Goal: Find specific page/section: Find specific page/section

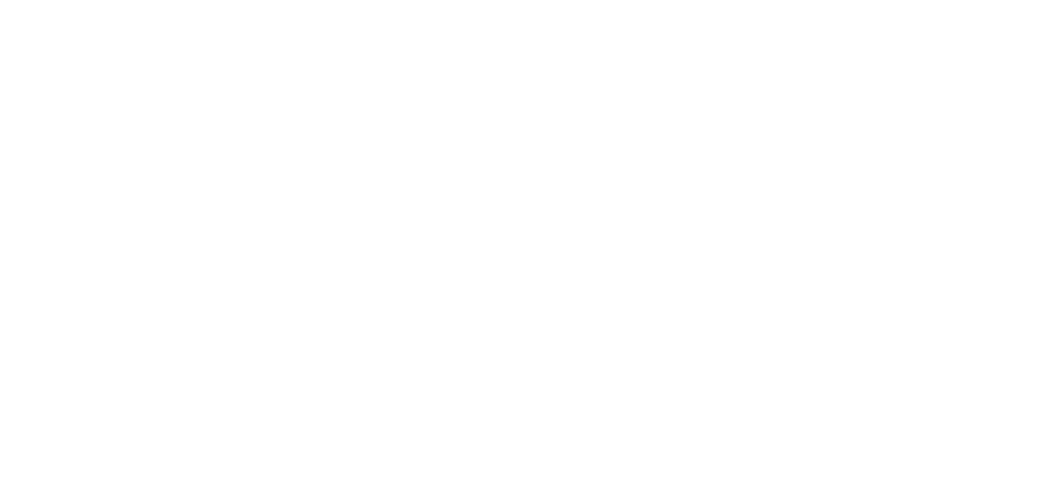
select select "*"
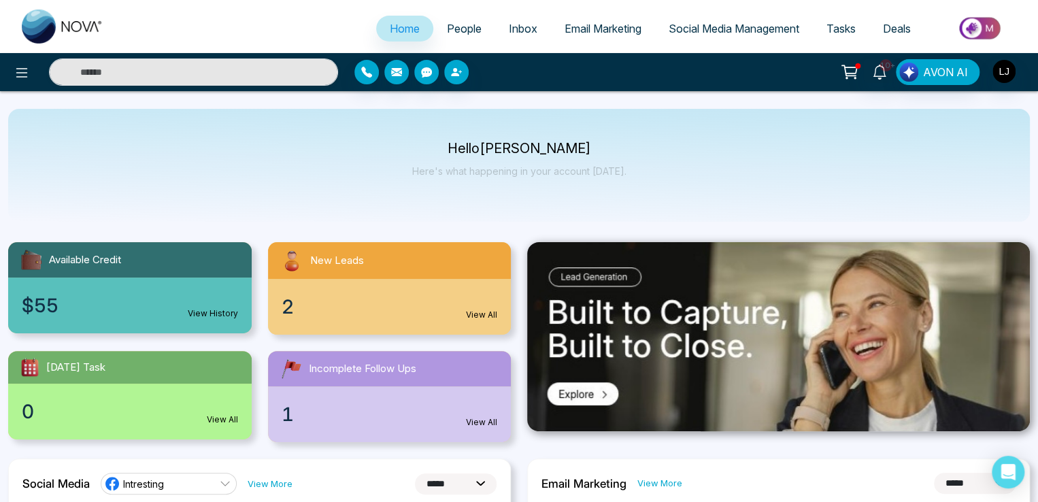
click at [457, 31] on span "People" at bounding box center [464, 29] width 35 height 14
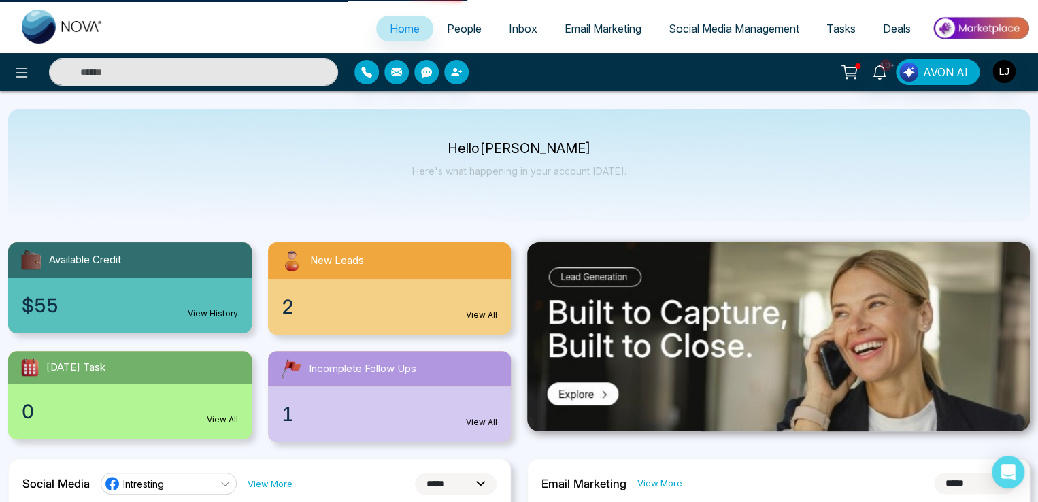
click at [457, 31] on span "People" at bounding box center [464, 29] width 35 height 14
click at [447, 29] on span "People" at bounding box center [464, 29] width 35 height 14
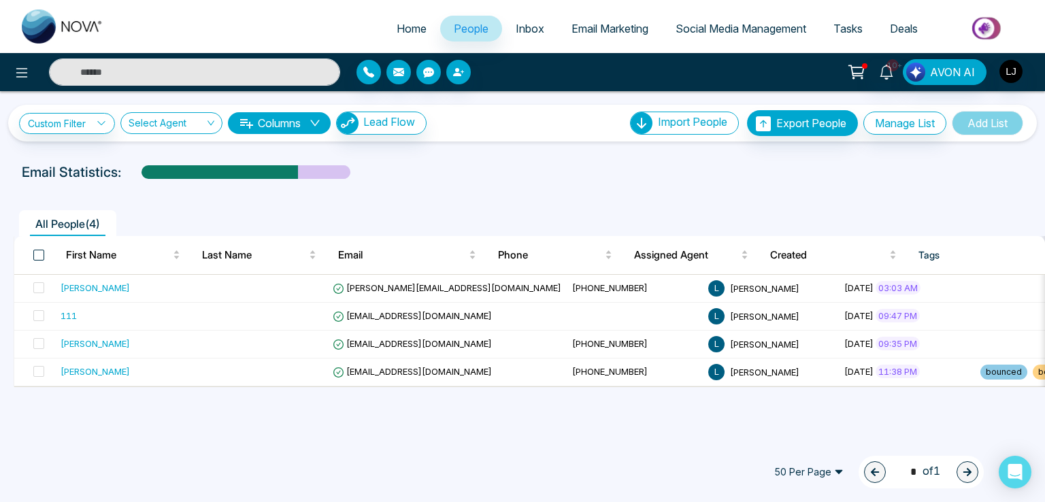
click at [39, 253] on span at bounding box center [38, 255] width 11 height 11
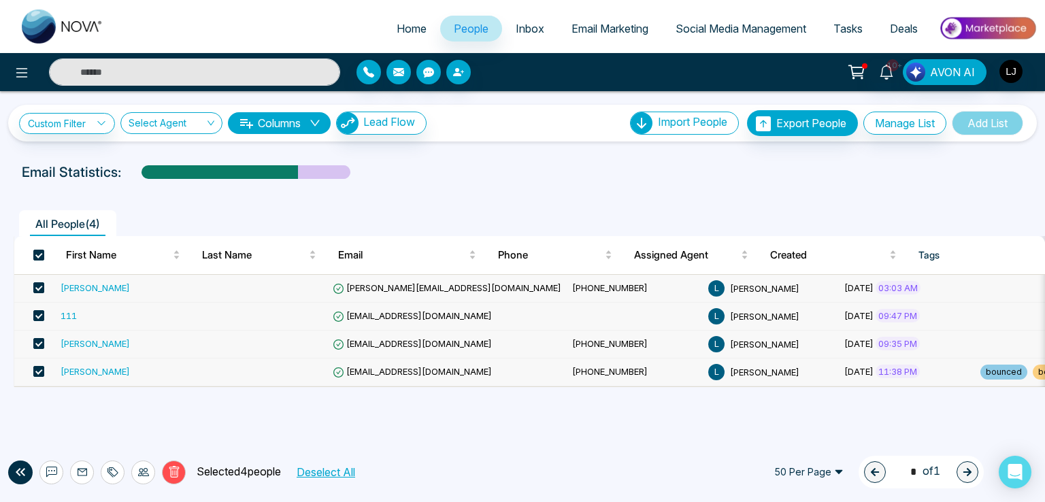
click at [522, 25] on span "Inbox" at bounding box center [530, 29] width 29 height 14
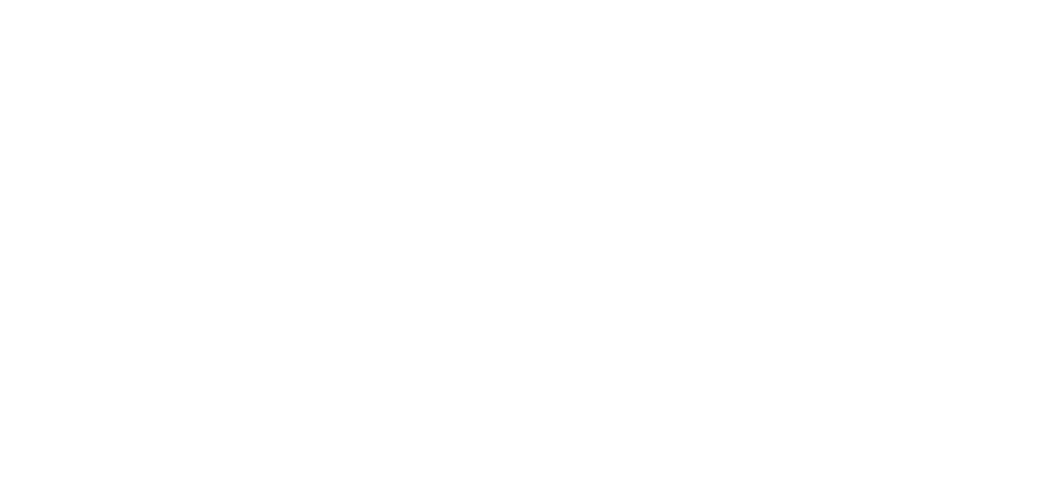
select select "*"
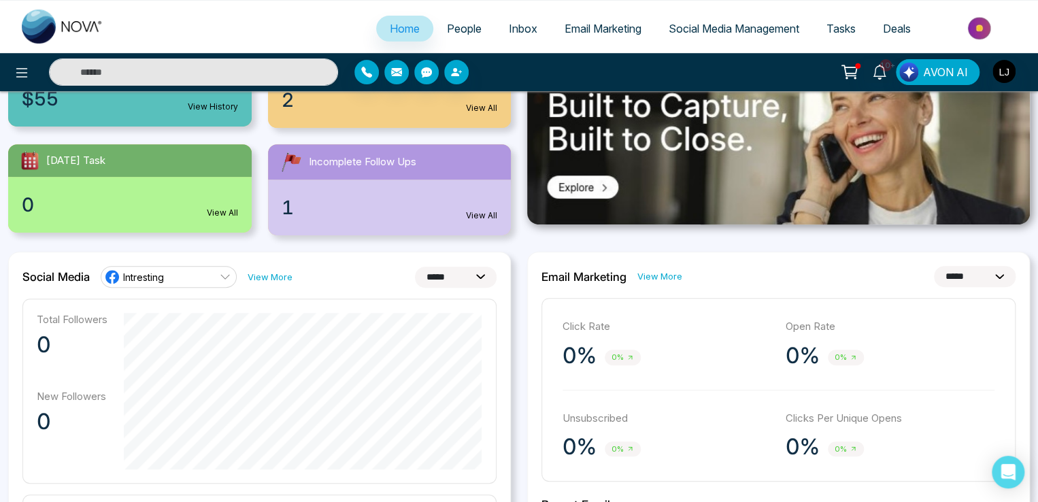
scroll to position [204, 0]
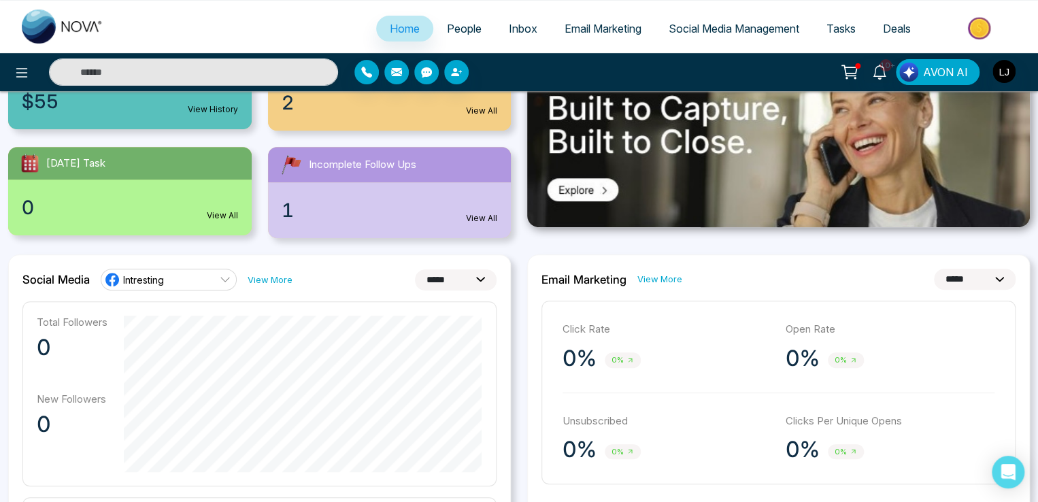
click at [161, 278] on span "Intresting" at bounding box center [143, 280] width 41 height 13
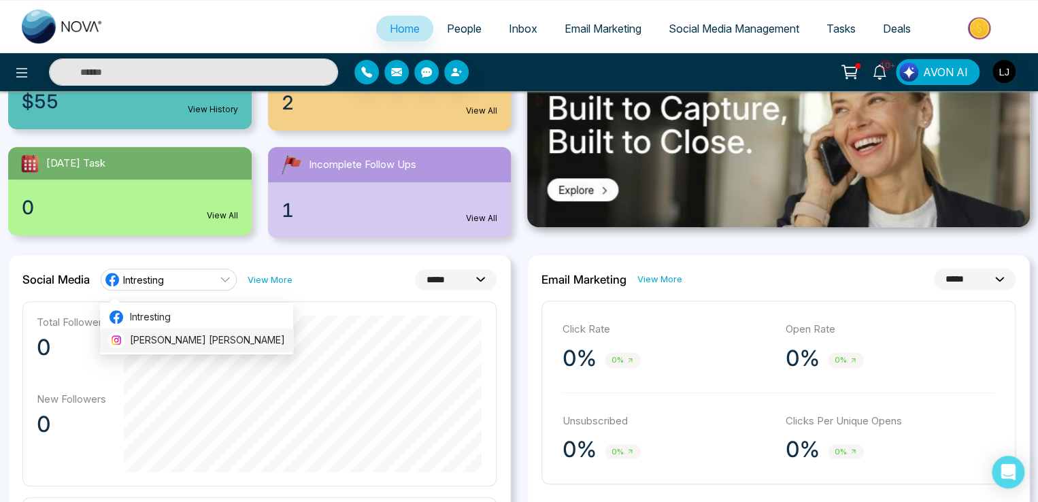
click at [166, 333] on span "Lokesh Avinash Joshi" at bounding box center [207, 340] width 155 height 15
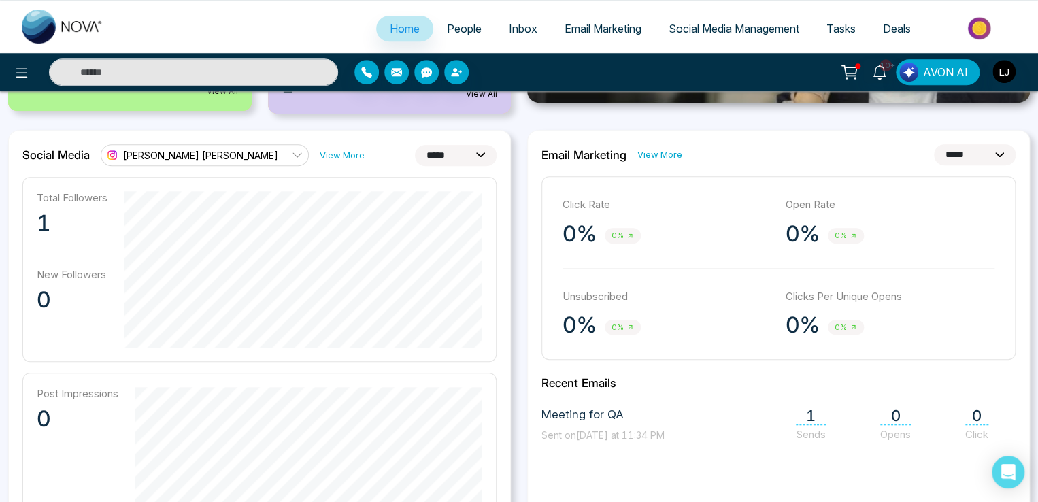
scroll to position [272, 0]
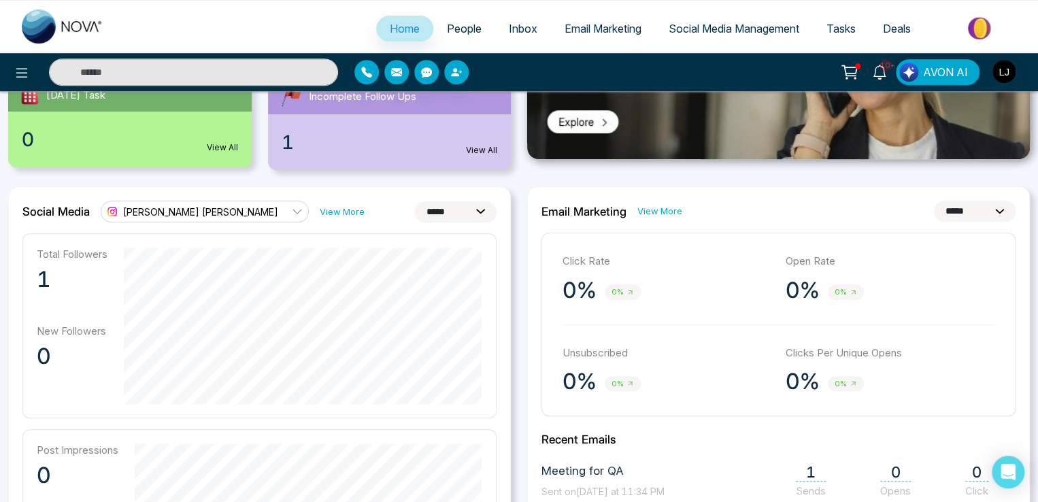
click at [187, 206] on span "Lokesh Avinash Joshi" at bounding box center [200, 212] width 155 height 13
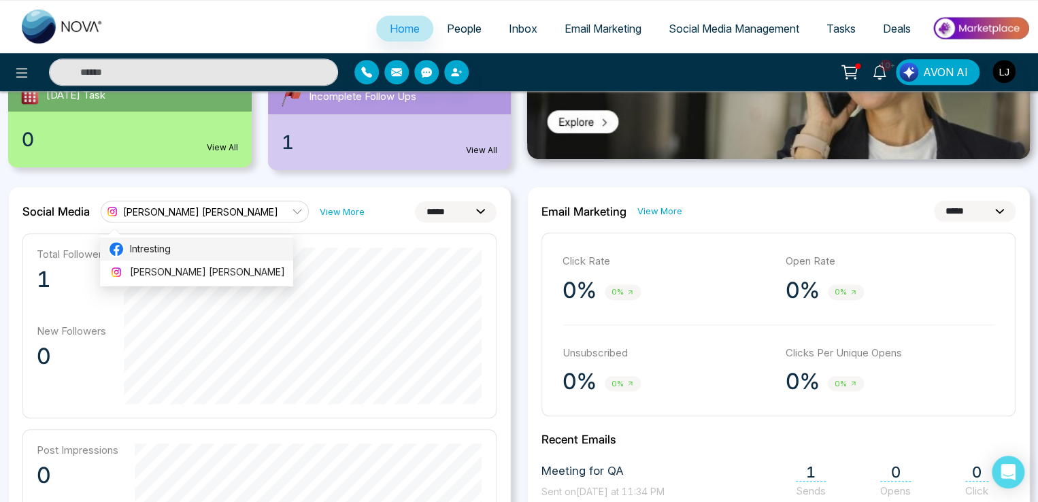
click at [163, 254] on span "Intresting" at bounding box center [207, 249] width 155 height 15
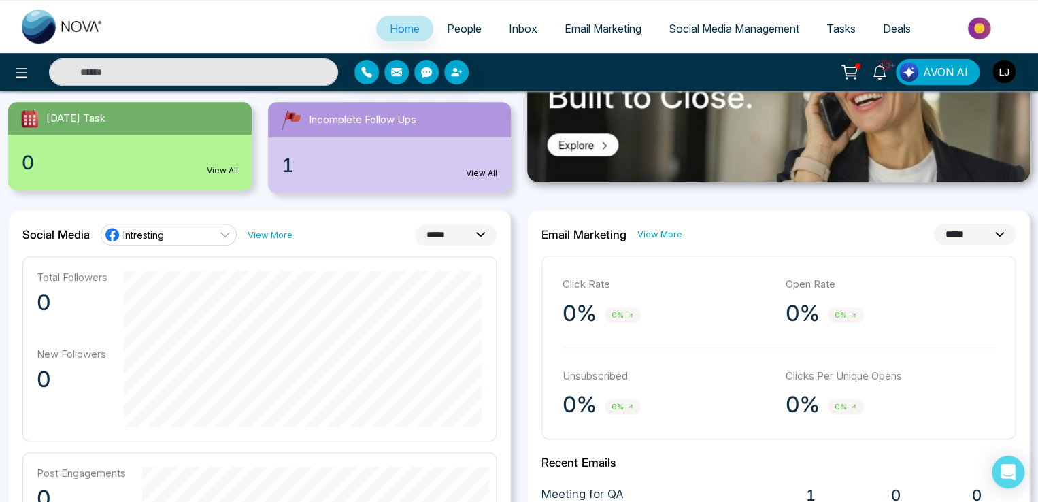
scroll to position [204, 0]
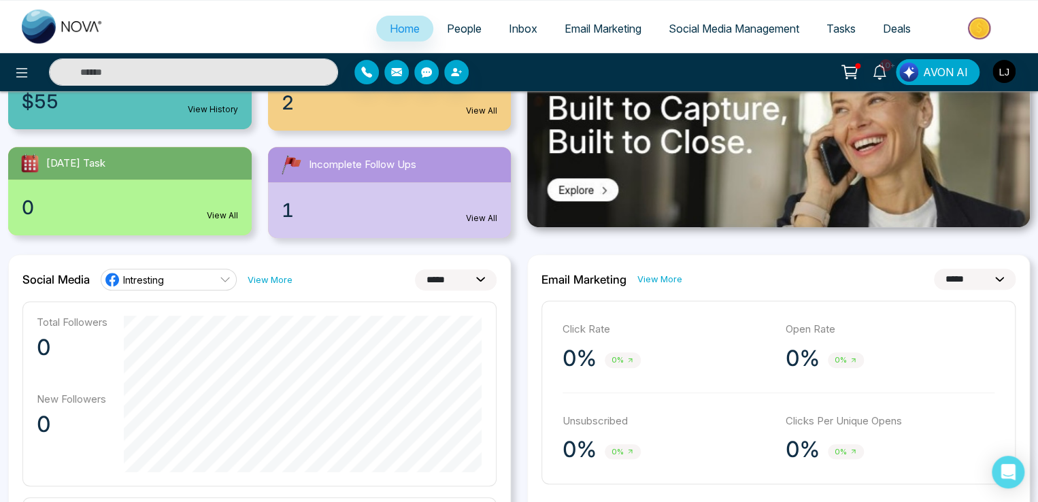
click at [160, 287] on div "Intresting" at bounding box center [134, 280] width 60 height 16
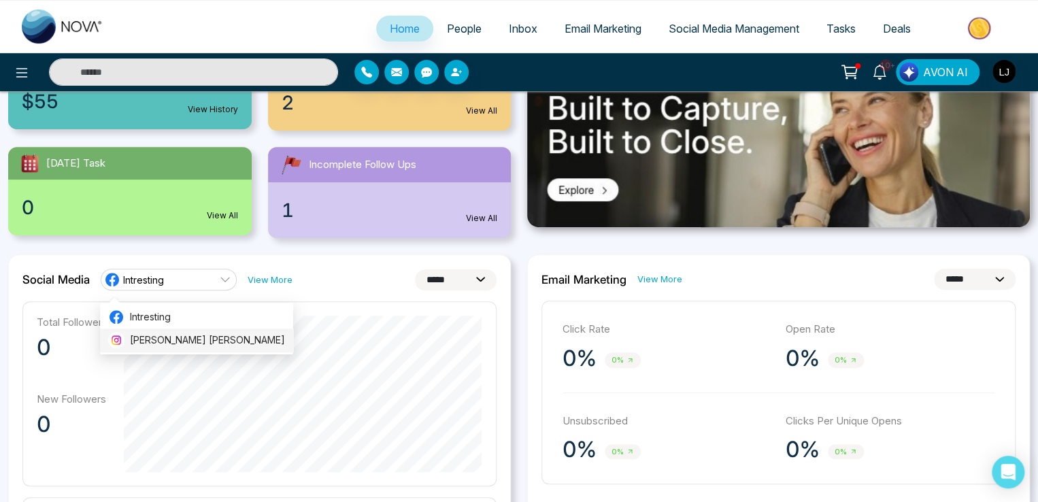
click at [186, 340] on span "Lokesh Avinash Joshi" at bounding box center [207, 340] width 155 height 15
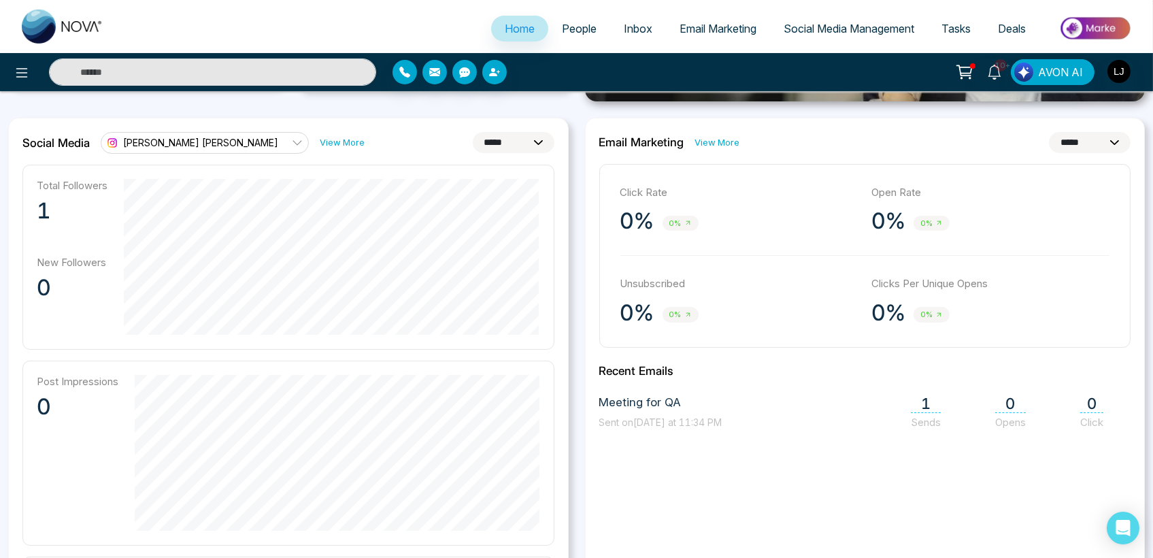
scroll to position [310, 0]
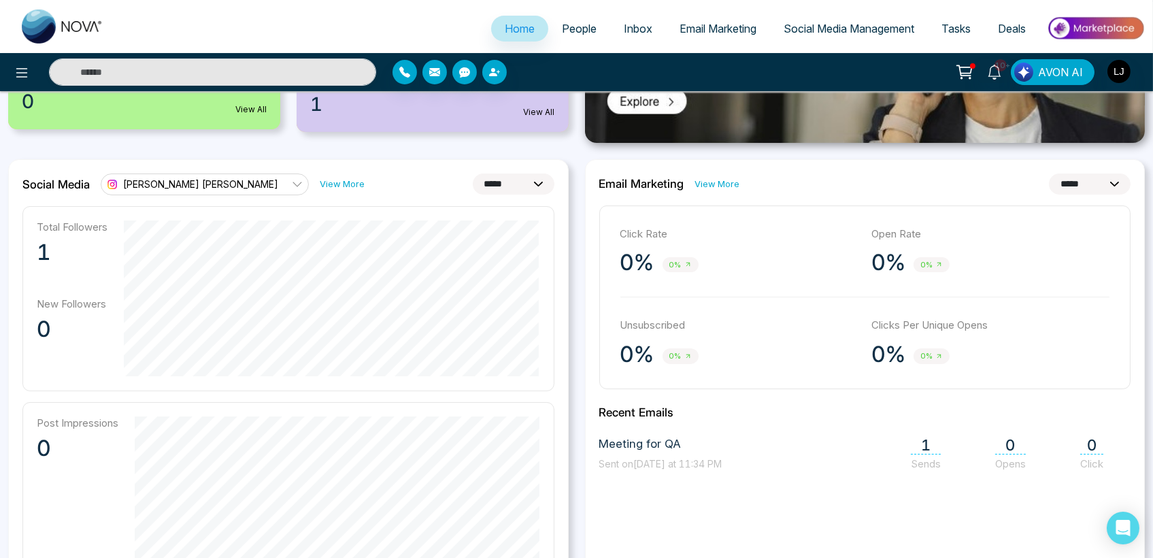
click at [582, 32] on span "People" at bounding box center [579, 29] width 35 height 14
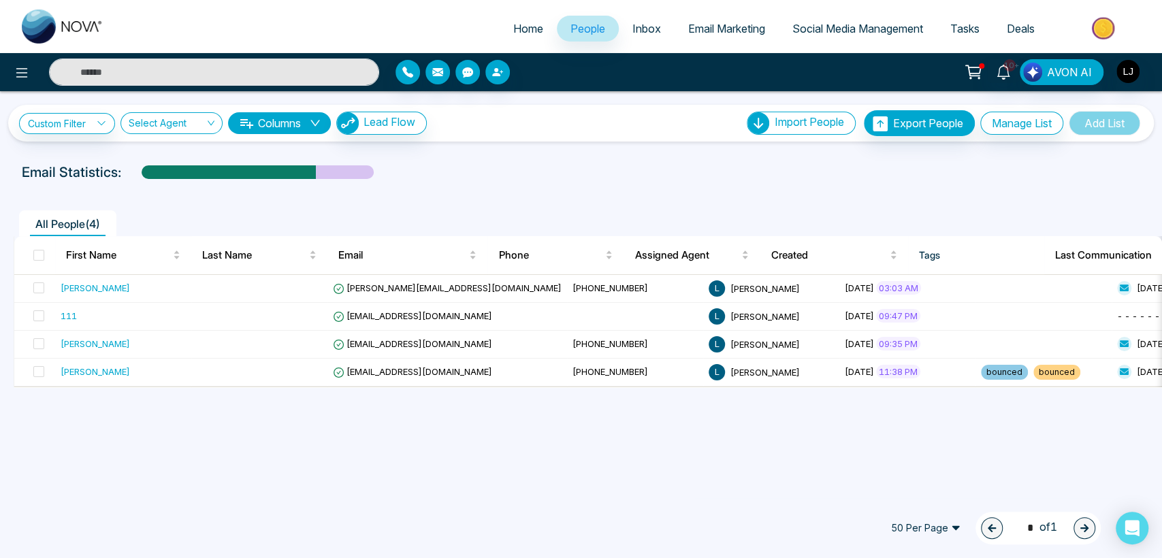
click at [512, 39] on link "Home" at bounding box center [527, 29] width 57 height 26
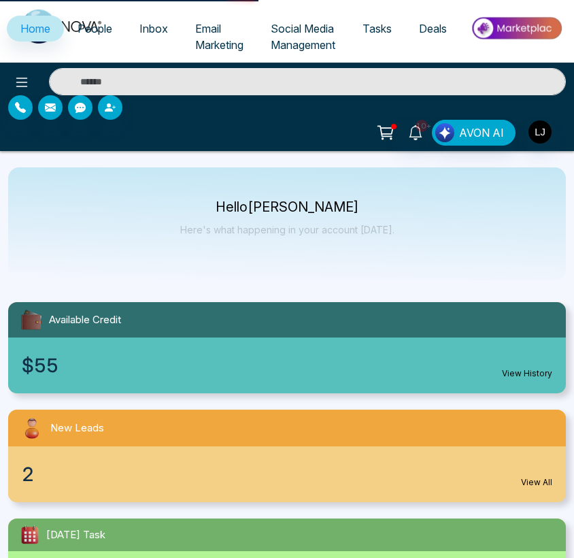
select select "*"
